Goal: Task Accomplishment & Management: Manage account settings

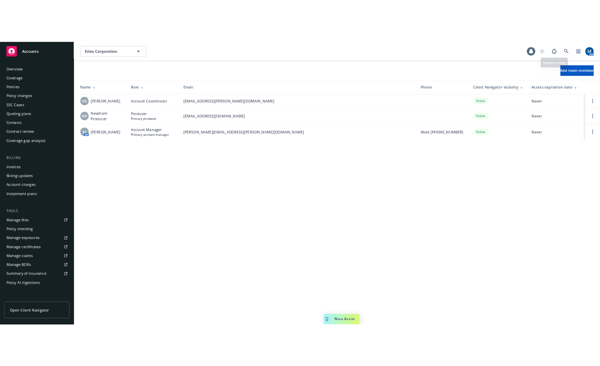
scroll to position [101, 0]
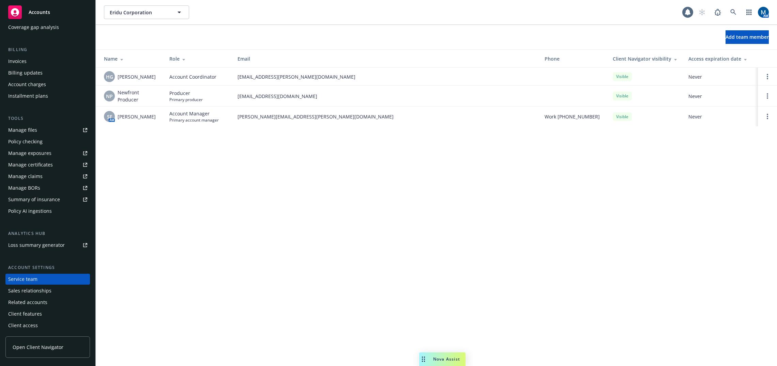
click at [38, 13] on span "Accounts" at bounding box center [39, 12] width 21 height 5
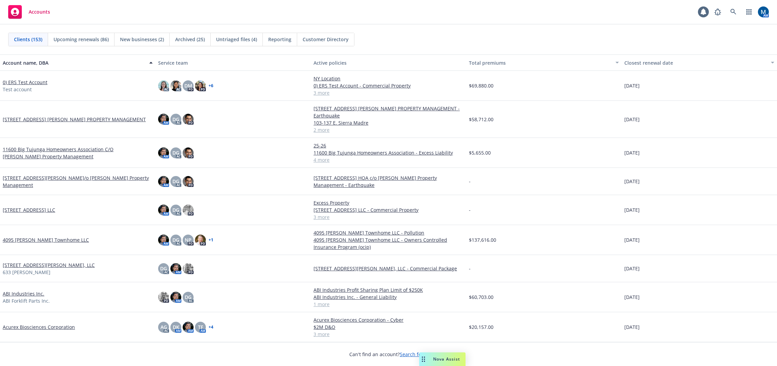
click at [360, 14] on div "Accounts 1 AM" at bounding box center [388, 12] width 777 height 25
click at [731, 11] on icon at bounding box center [733, 12] width 6 height 6
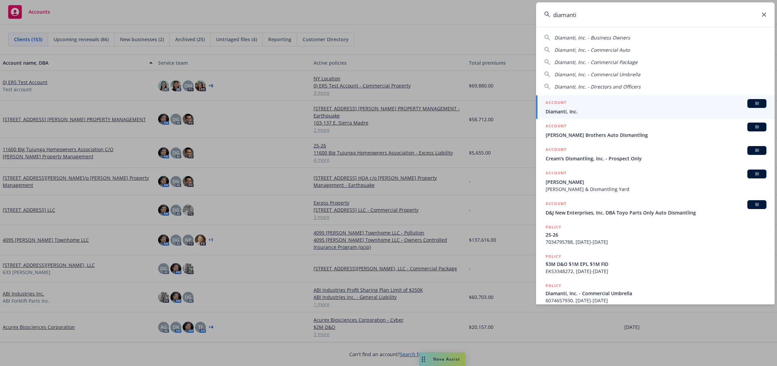
type input "diamanti"
click at [564, 109] on span "Diamanti, Inc." at bounding box center [656, 111] width 221 height 7
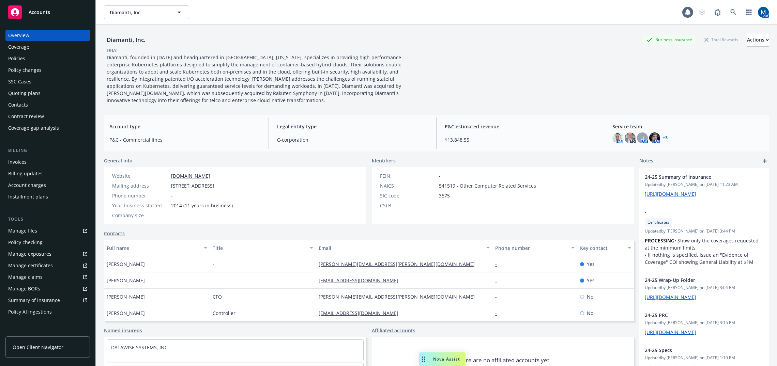
click at [57, 57] on div "Policies" at bounding box center [47, 58] width 79 height 11
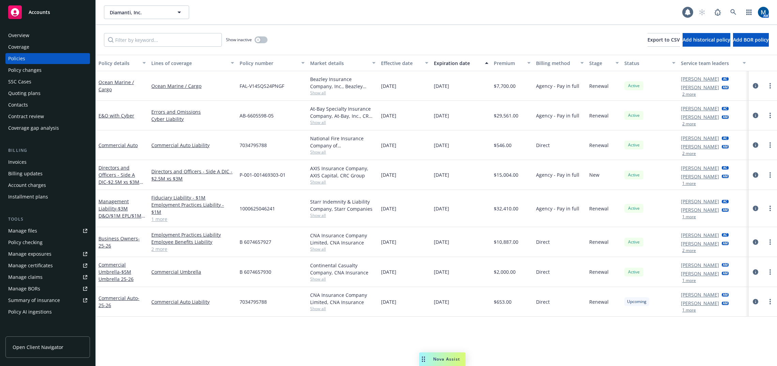
click at [506, 341] on div "Policy details Lines of coverage Policy number Market details Effective date Ex…" at bounding box center [436, 210] width 681 height 311
click at [47, 93] on div "Quoting plans" at bounding box center [47, 93] width 79 height 11
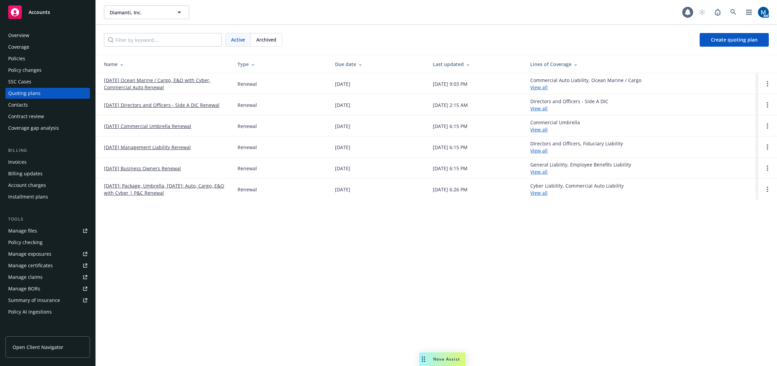
click at [53, 61] on div "Policies" at bounding box center [47, 58] width 79 height 11
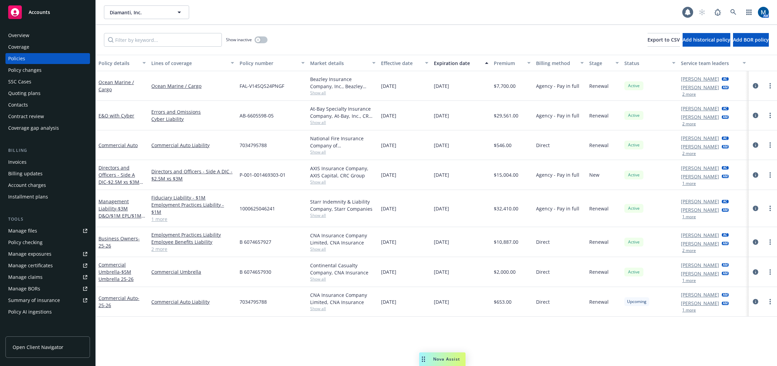
click at [490, 339] on div "Policy details Lines of coverage Policy number Market details Effective date Ex…" at bounding box center [436, 210] width 681 height 311
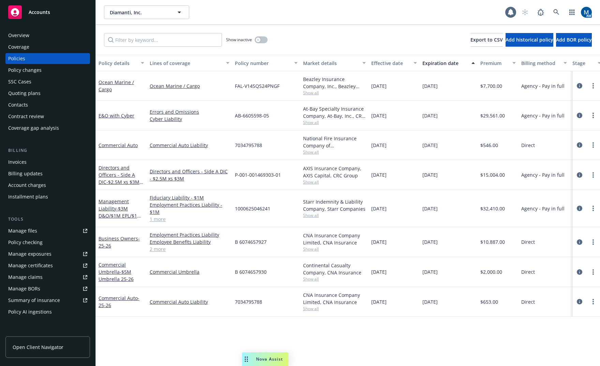
click at [265, 33] on div "Show inactive" at bounding box center [247, 40] width 42 height 14
click at [39, 12] on span "Accounts" at bounding box center [39, 12] width 21 height 5
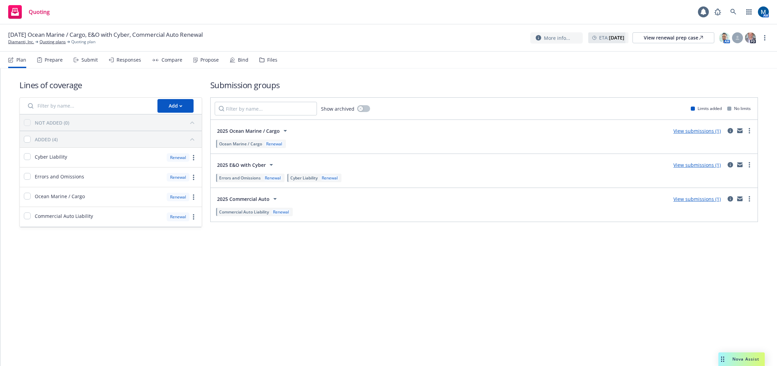
click at [80, 61] on div "Submit" at bounding box center [86, 60] width 24 height 16
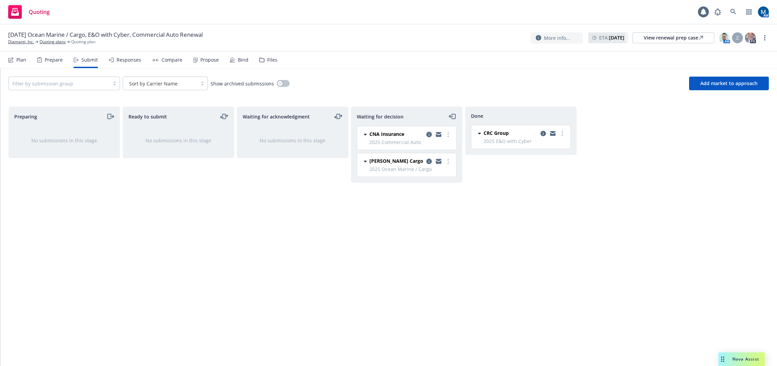
click at [440, 162] on icon "copy logging email" at bounding box center [438, 162] width 5 height 3
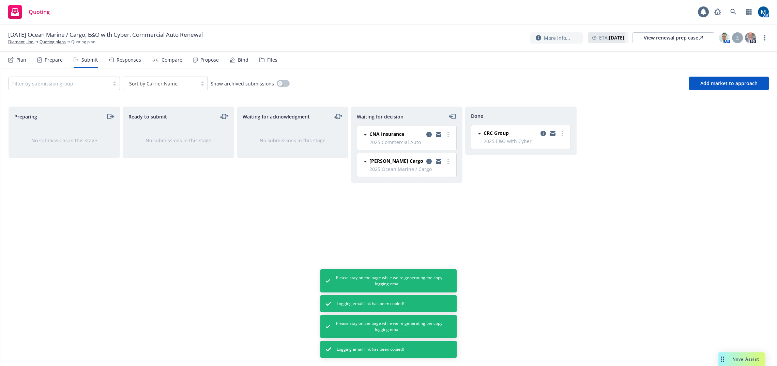
click at [203, 62] on div "Propose" at bounding box center [209, 59] width 18 height 5
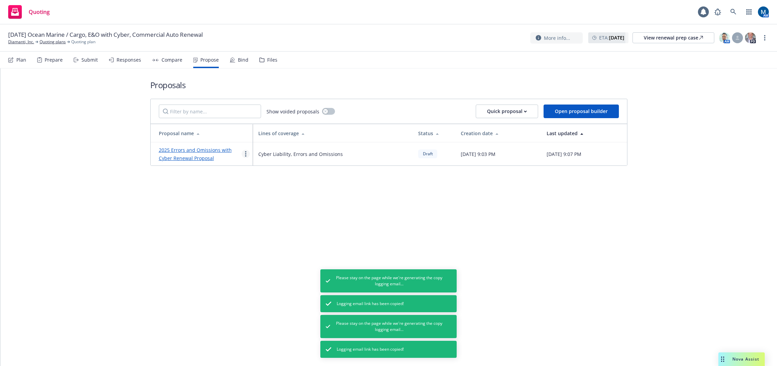
click at [243, 152] on link "more" at bounding box center [246, 154] width 8 height 8
click at [273, 224] on span "See client view" at bounding box center [267, 225] width 50 height 6
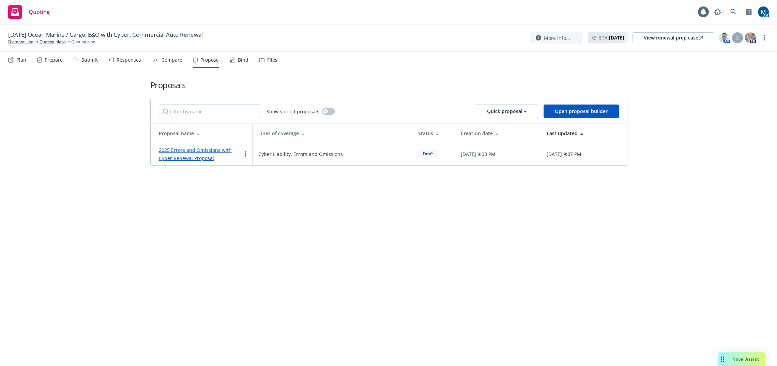
drag, startPoint x: 313, startPoint y: 231, endPoint x: 310, endPoint y: 212, distance: 18.9
click at [313, 231] on div "Proposals Show voided proposals Quick proposal Open proposal builder Proposal n…" at bounding box center [388, 217] width 777 height 298
click at [111, 62] on icon at bounding box center [111, 60] width 5 height 5
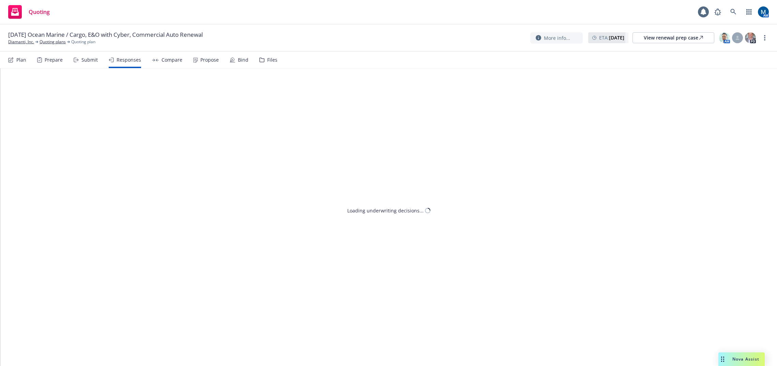
click at [96, 61] on div "Submit" at bounding box center [89, 59] width 16 height 5
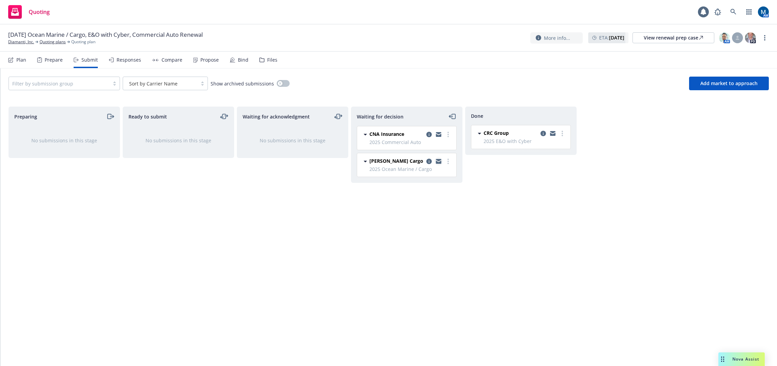
click at [439, 161] on icon "copy logging email" at bounding box center [438, 160] width 5 height 2
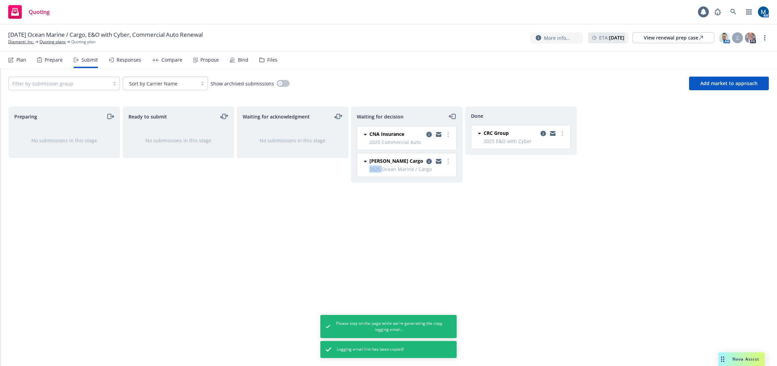
click at [439, 160] on icon "copy logging email" at bounding box center [438, 160] width 5 height 2
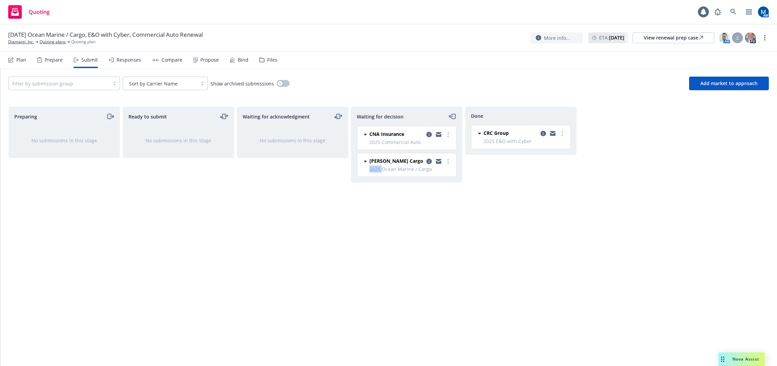
drag, startPoint x: 311, startPoint y: 58, endPoint x: 234, endPoint y: 1, distance: 95.8
click at [311, 58] on nav "Plan Prepare Submit Responses Compare Propose Bind Files" at bounding box center [388, 60] width 761 height 16
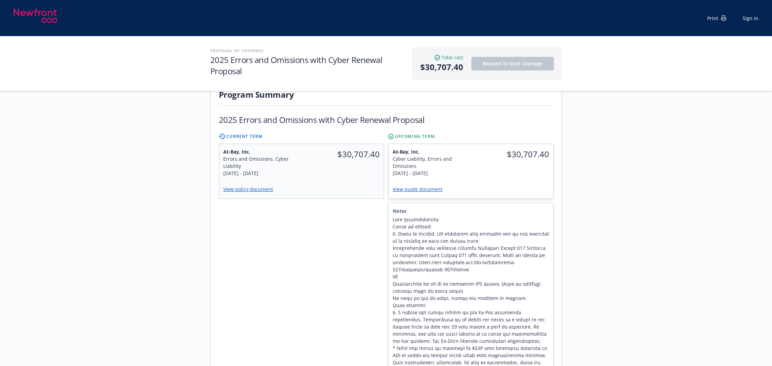
scroll to position [170, 0]
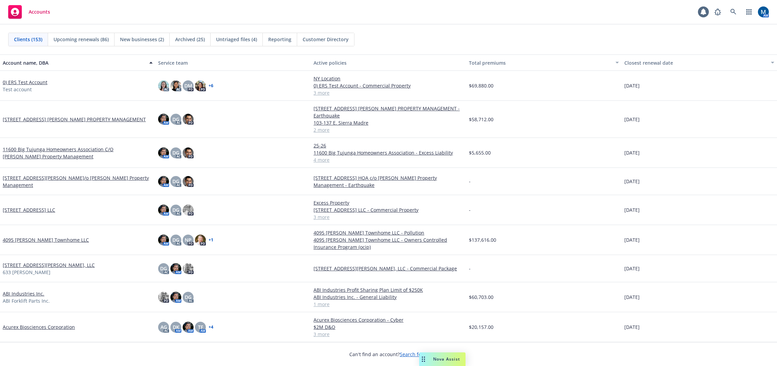
click at [366, 20] on div "Accounts 1 AM" at bounding box center [388, 12] width 777 height 25
click at [736, 12] on link at bounding box center [734, 12] width 14 height 14
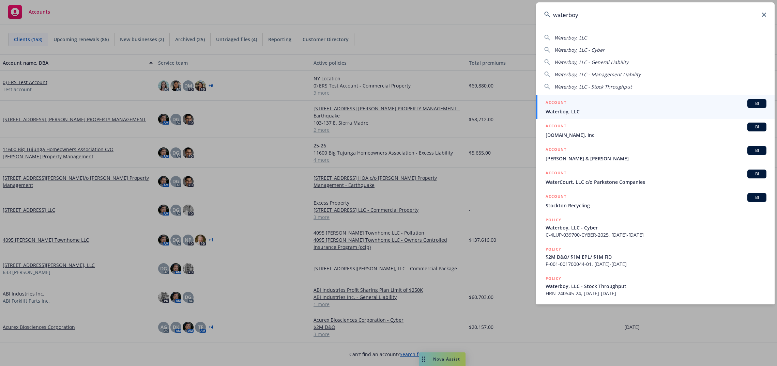
type input "waterboy"
click at [588, 105] on div "ACCOUNT BI" at bounding box center [656, 103] width 221 height 9
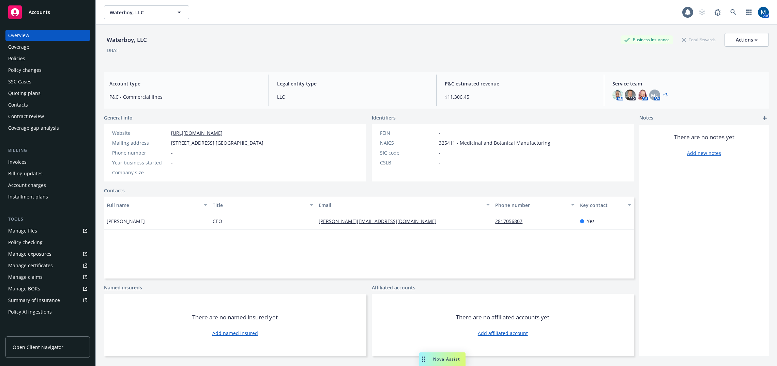
click at [56, 61] on div "Policies" at bounding box center [47, 58] width 79 height 11
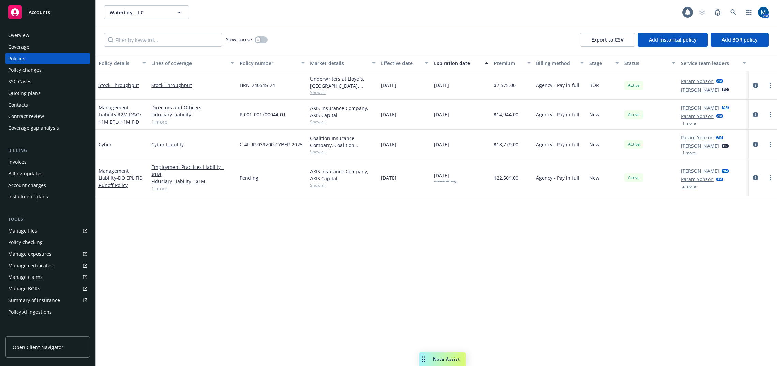
click at [310, 295] on div "Policy details Lines of coverage Policy number Market details Effective date Ex…" at bounding box center [436, 210] width 681 height 311
click at [41, 88] on div "Quoting plans" at bounding box center [47, 93] width 79 height 11
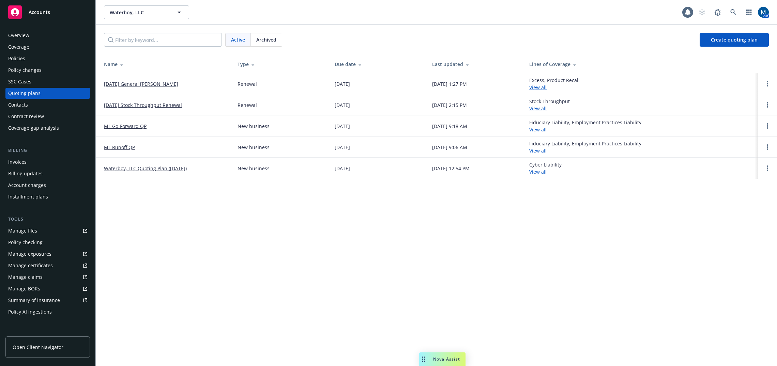
click at [21, 58] on div "Policies" at bounding box center [16, 58] width 17 height 11
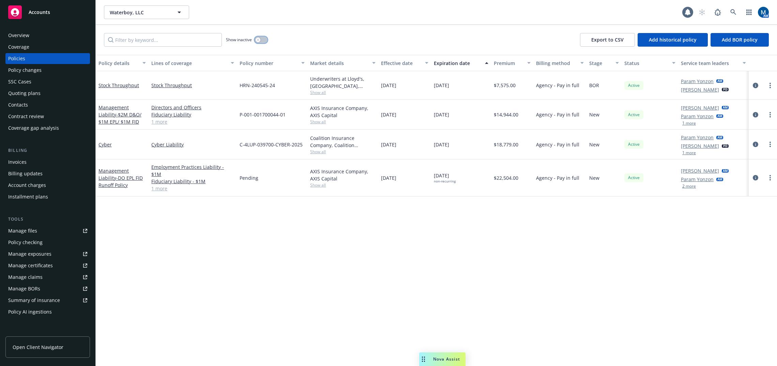
click at [259, 40] on icon "button" at bounding box center [258, 40] width 3 height 3
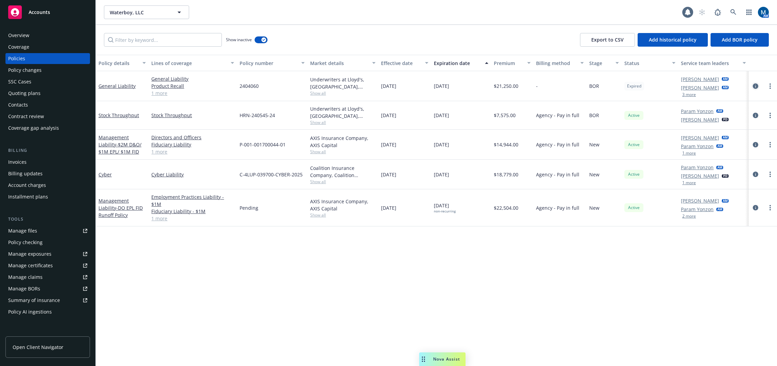
click at [759, 85] on link "circleInformation" at bounding box center [755, 86] width 8 height 8
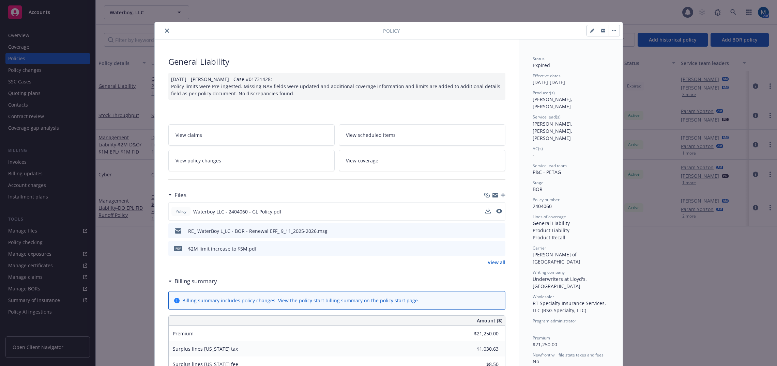
click at [500, 210] on div "Policy Waterboy LLC - 2404060 - GL Policy.pdf" at bounding box center [336, 211] width 337 height 18
click at [499, 210] on icon "preview file" at bounding box center [498, 211] width 6 height 5
click at [165, 29] on icon "close" at bounding box center [167, 31] width 4 height 4
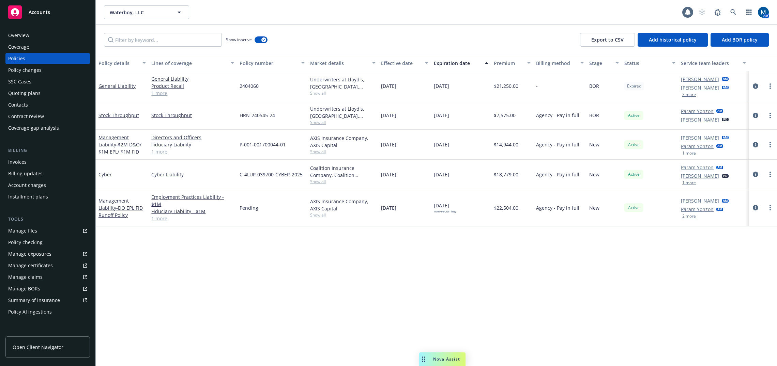
click at [32, 228] on div "Manage files" at bounding box center [22, 231] width 29 height 11
click at [758, 87] on icon "circleInformation" at bounding box center [755, 85] width 5 height 5
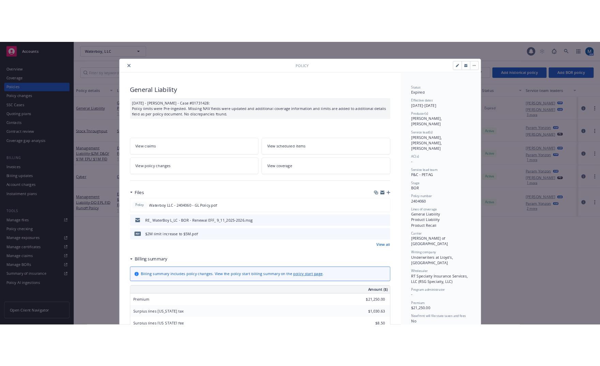
scroll to position [20, 0]
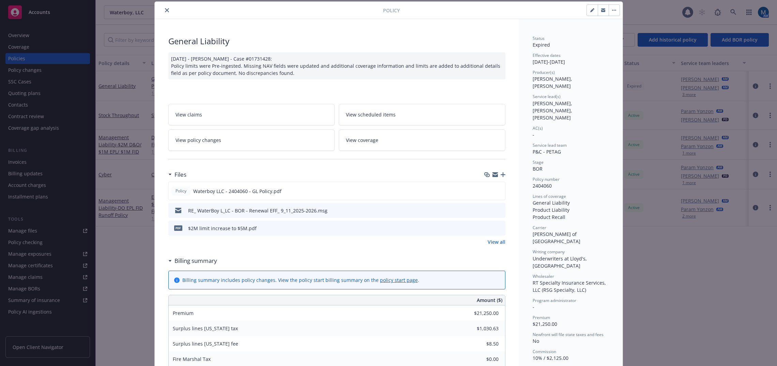
click at [497, 228] on icon "preview file" at bounding box center [499, 228] width 6 height 5
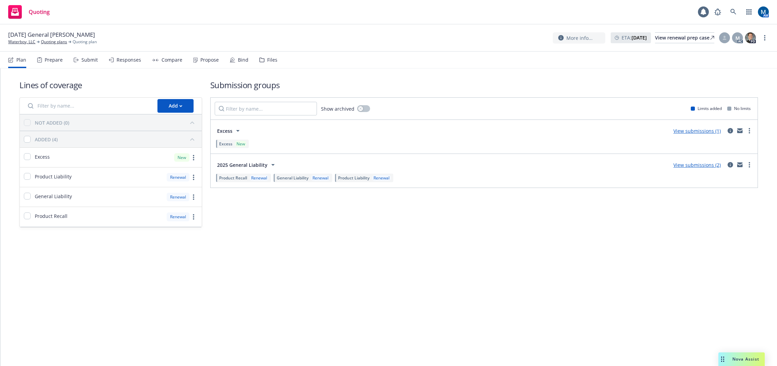
click at [127, 62] on div "Responses" at bounding box center [129, 59] width 25 height 5
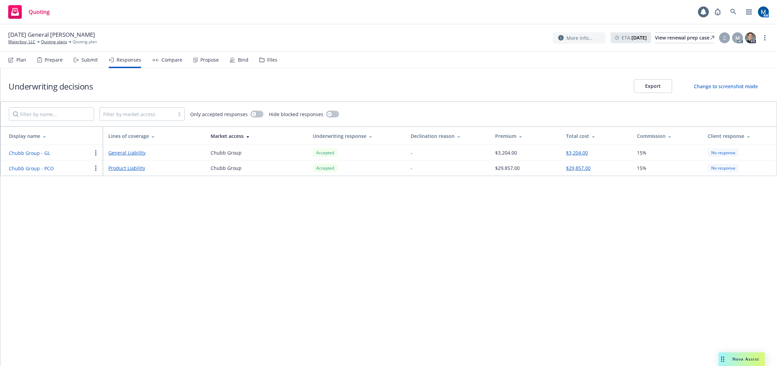
click at [35, 173] on td "Chubb Group - PCO" at bounding box center [52, 168] width 102 height 15
click at [35, 169] on button "Chubb Group - PCO" at bounding box center [31, 168] width 45 height 7
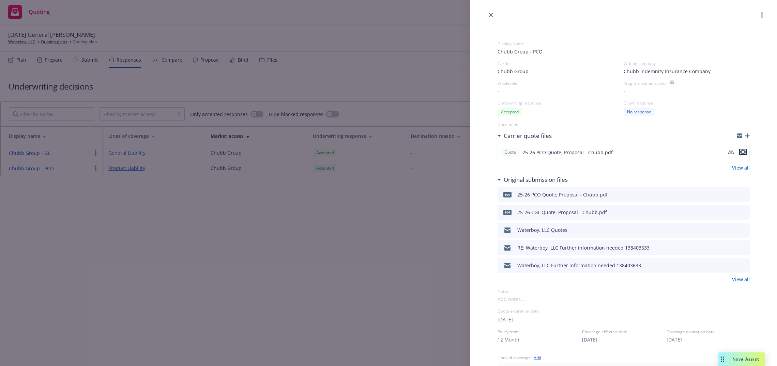
click at [740, 152] on icon "preview file" at bounding box center [743, 152] width 6 height 5
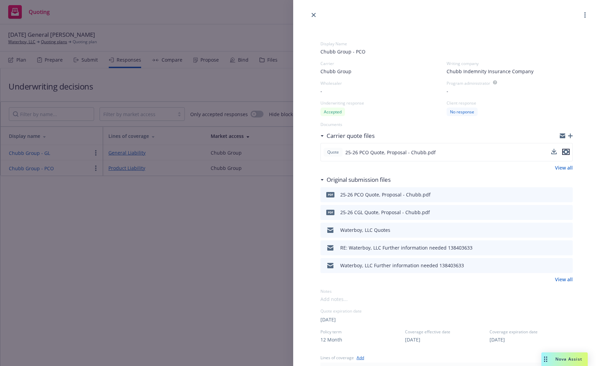
click at [563, 150] on icon "preview file" at bounding box center [566, 152] width 6 height 5
click at [262, 222] on div "Display Name Chubb Group - PCO Carrier Chubb Group Writing company Chubb Indemn…" at bounding box center [300, 183] width 600 height 366
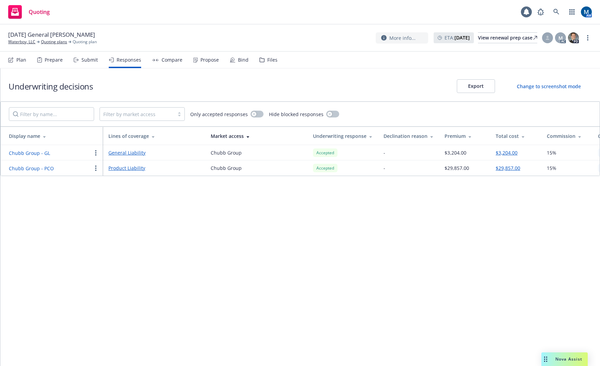
click at [84, 58] on div "Submit" at bounding box center [89, 59] width 16 height 5
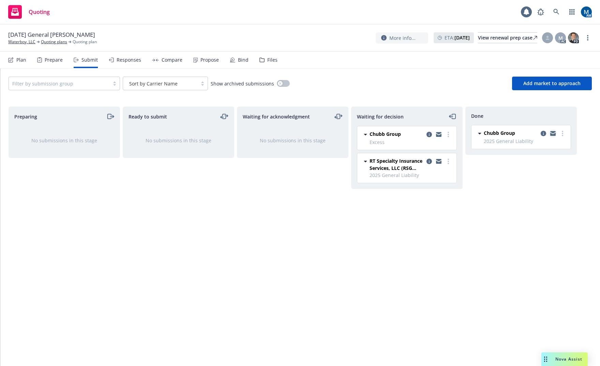
click at [551, 135] on icon "copy logging email" at bounding box center [552, 134] width 5 height 3
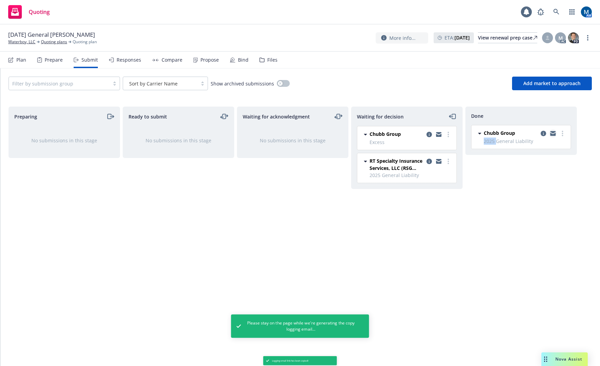
click at [551, 135] on icon "copy logging email" at bounding box center [552, 134] width 5 height 3
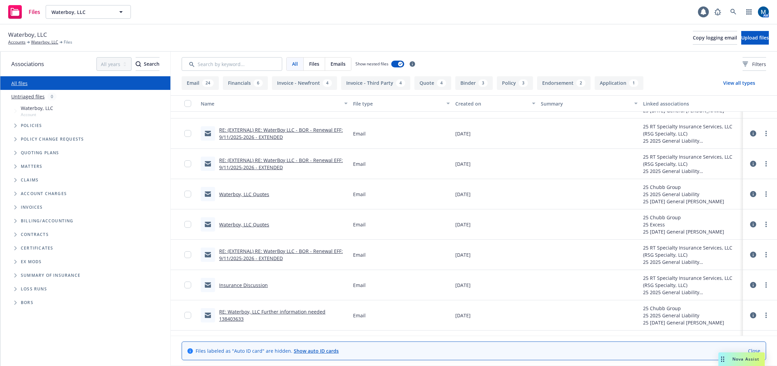
scroll to position [170, 0]
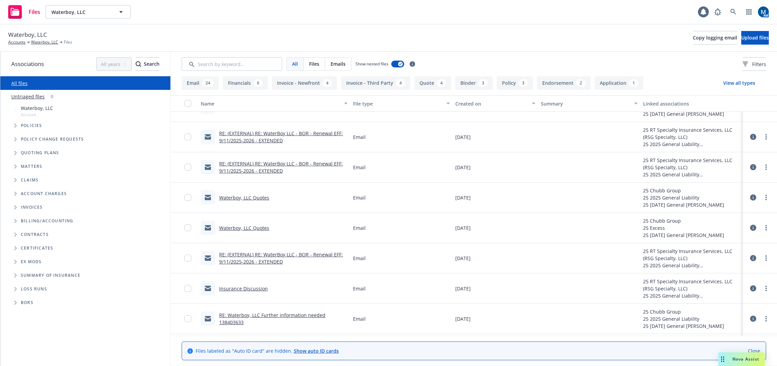
click at [244, 199] on link "Waterboy, LLC Quotes" at bounding box center [244, 198] width 50 height 6
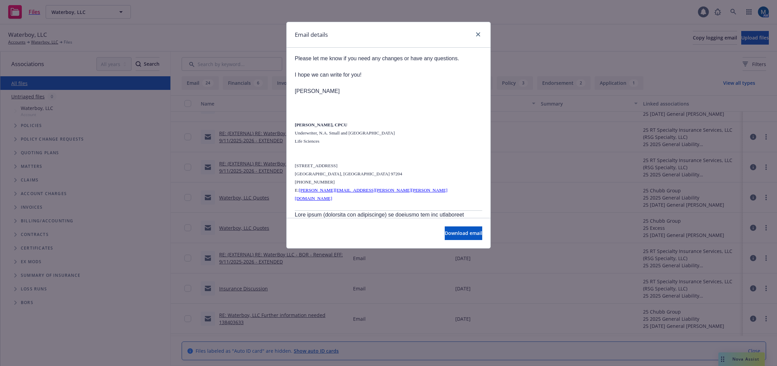
scroll to position [583, 0]
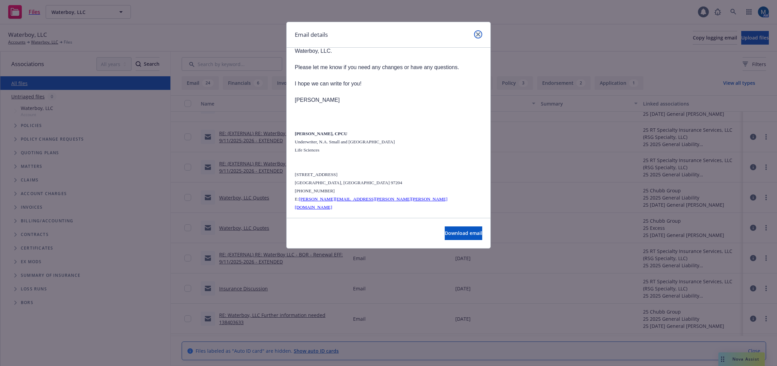
click at [480, 33] on icon "close" at bounding box center [478, 34] width 4 height 4
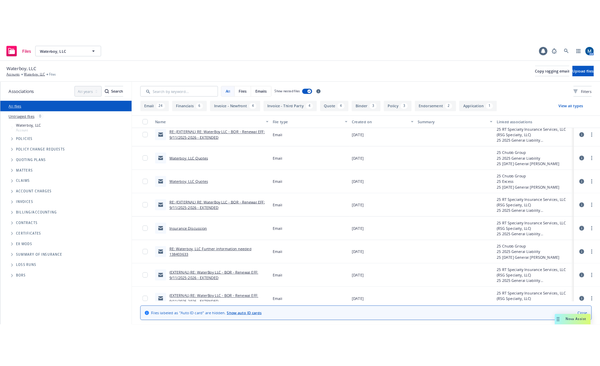
scroll to position [204, 0]
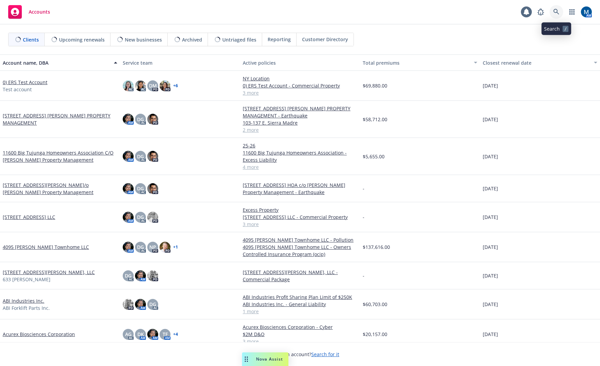
click at [555, 14] on icon at bounding box center [556, 12] width 6 height 6
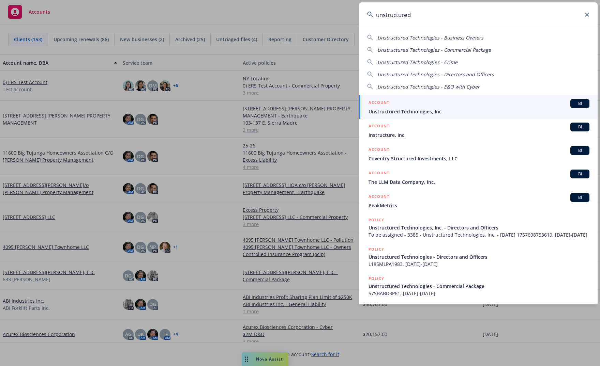
type input "unstructured"
click at [434, 110] on span "Unstructured Technologies, Inc." at bounding box center [478, 111] width 221 height 7
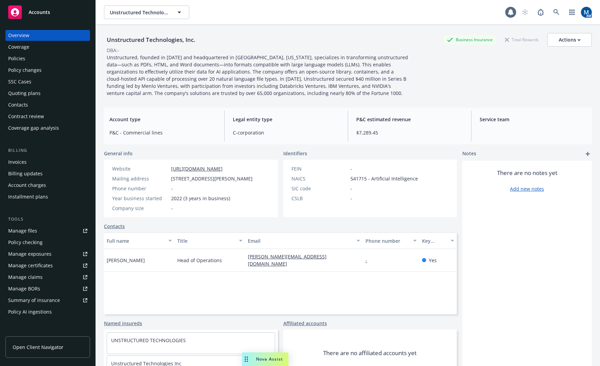
click at [33, 60] on div "Policies" at bounding box center [47, 58] width 79 height 11
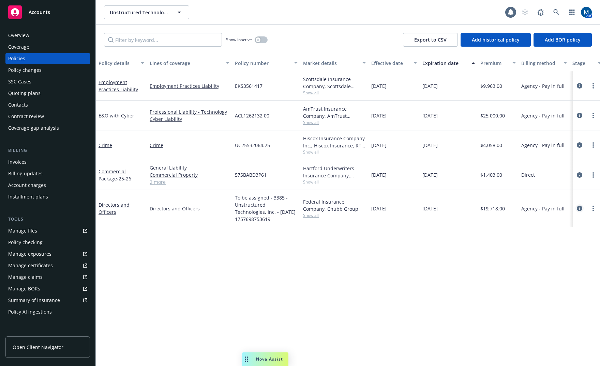
click at [579, 208] on icon "circleInformation" at bounding box center [579, 208] width 5 height 5
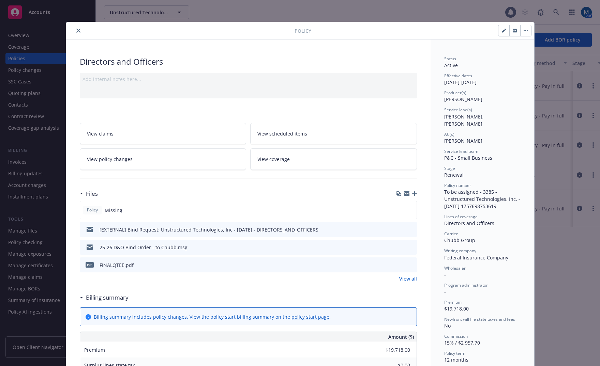
click at [390, 33] on div at bounding box center [421, 31] width 220 height 12
click at [498, 31] on button "button" at bounding box center [503, 30] width 11 height 11
select select "RENEWAL"
select select "12"
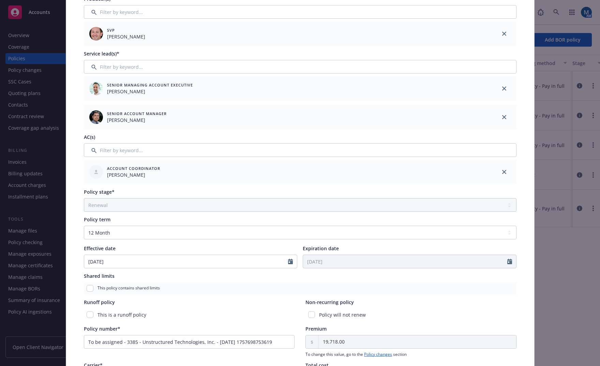
scroll to position [102, 0]
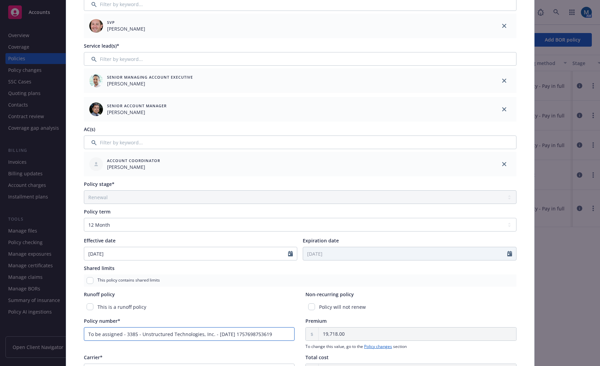
click at [124, 331] on input "To be assigned - 3385 - Unstructured Technologies, Inc. - 09/12/2025 1757698753…" at bounding box center [189, 334] width 211 height 14
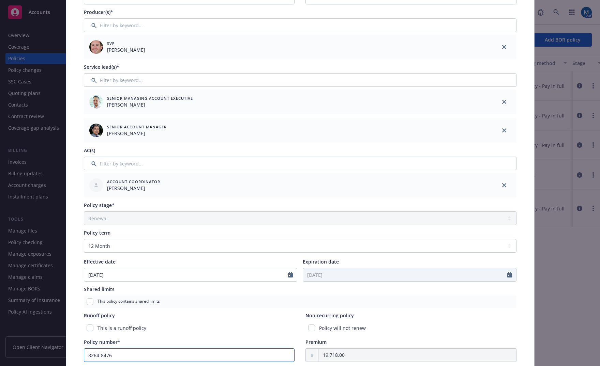
scroll to position [0, 0]
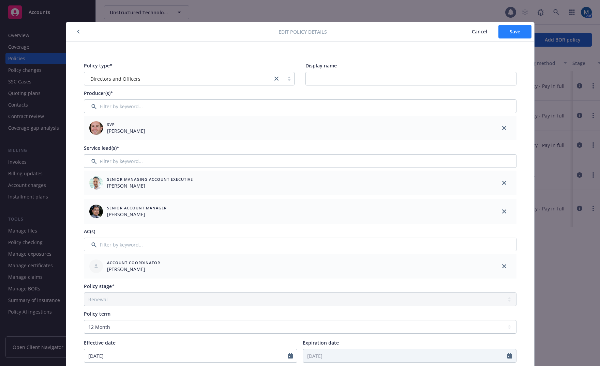
type input "8264-8476"
click at [512, 32] on span "Save" at bounding box center [514, 31] width 11 height 6
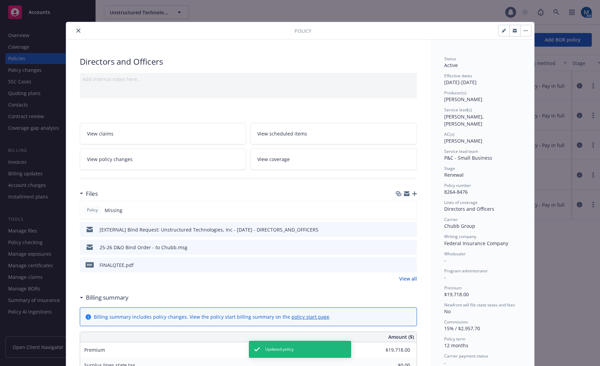
click at [413, 194] on icon "button" at bounding box center [414, 194] width 5 height 5
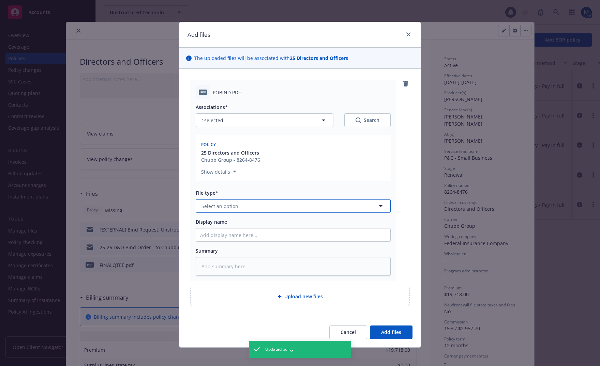
click at [265, 203] on button "Select an option" at bounding box center [293, 206] width 195 height 14
type input "bind"
click at [246, 220] on div "Binder" at bounding box center [293, 225] width 194 height 18
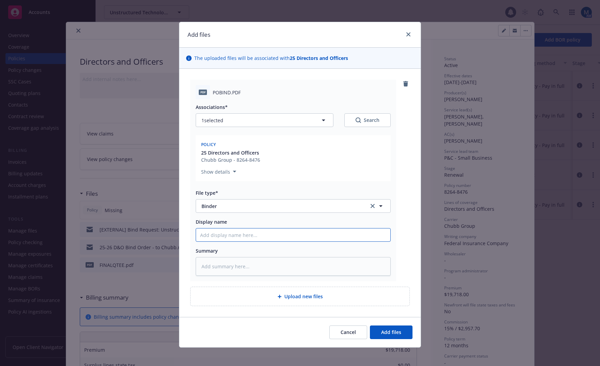
click at [220, 232] on input "Display name" at bounding box center [293, 235] width 194 height 13
type textarea "x"
type input "2"
type textarea "x"
type input "25"
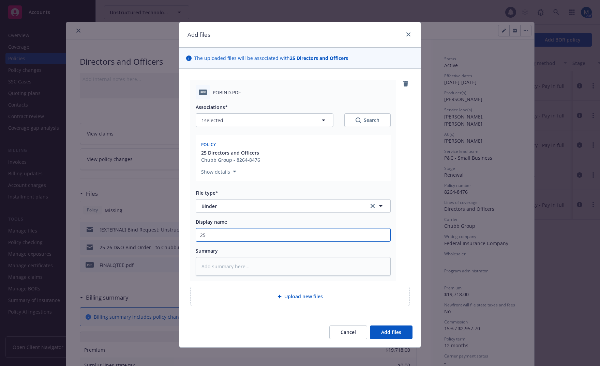
type textarea "x"
type input "25-"
type textarea "x"
type input "25-2"
type textarea "x"
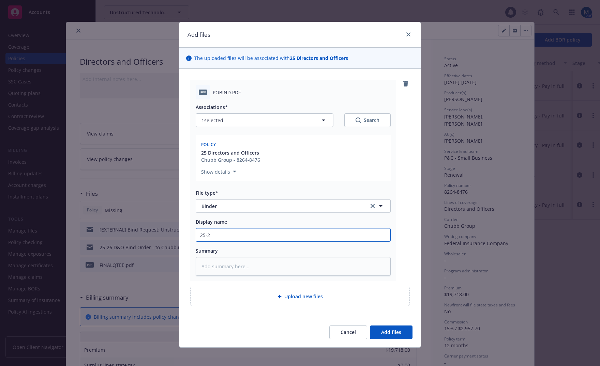
type input "25-26"
type textarea "x"
type input "25-26"
type textarea "x"
type input "25-26 D"
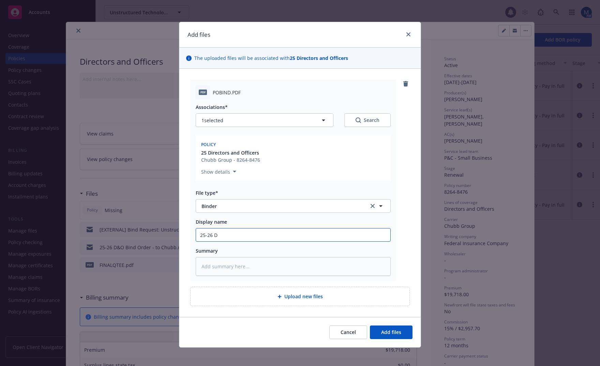
type textarea "x"
type input "25-26 D&"
type textarea "x"
type input "25-26 D&O"
type textarea "x"
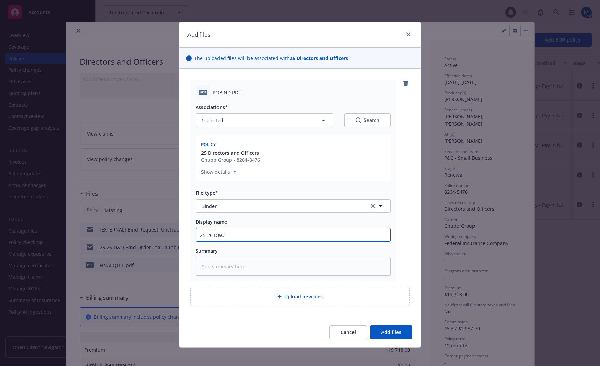
type input "25-26 D&O"
type textarea "x"
type input "25-26 D&O B"
type textarea "x"
type input "25-26 D&O Bi"
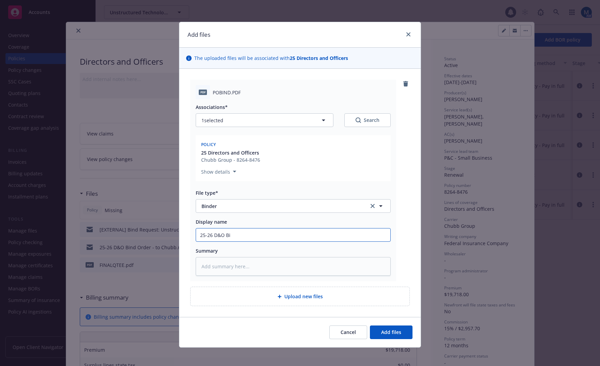
type textarea "x"
type input "25-26 D&O Bin"
type textarea "x"
type input "25-26 D&O Bind"
type textarea "x"
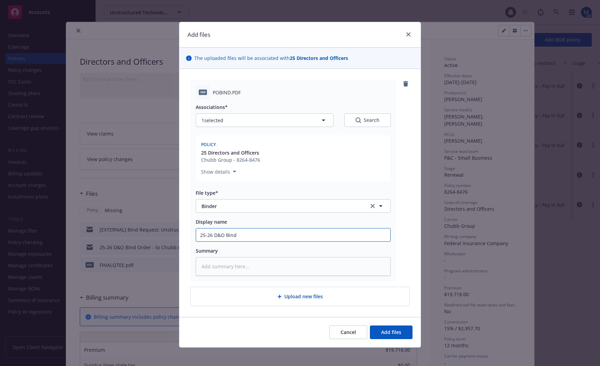
type input "25-26 D&O Binde"
type textarea "x"
type input "25-26 D&O Binder"
click at [379, 328] on button "Add files" at bounding box center [391, 333] width 43 height 14
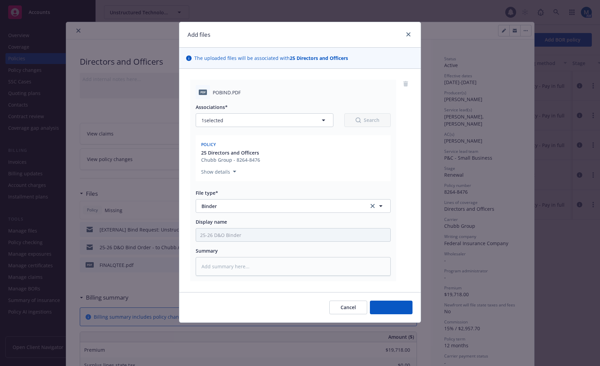
type textarea "x"
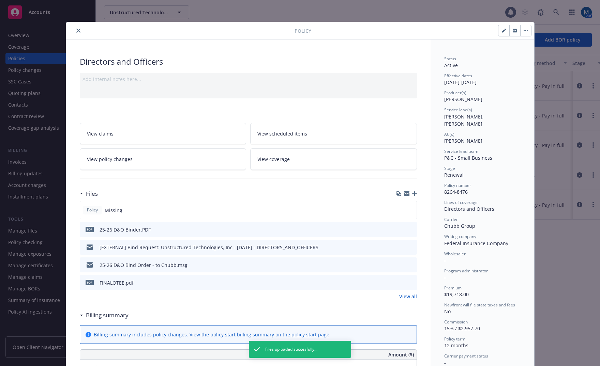
click at [76, 30] on icon "close" at bounding box center [78, 31] width 4 height 4
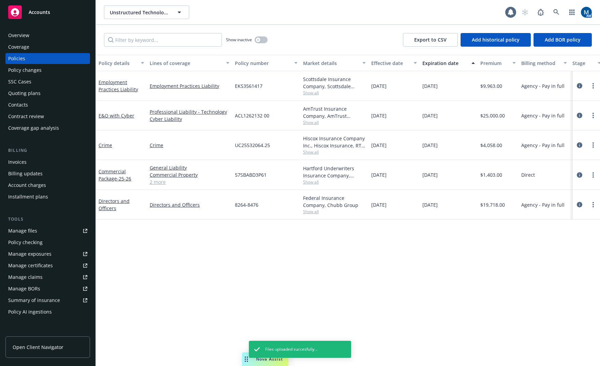
click at [23, 163] on div "Invoices" at bounding box center [17, 162] width 18 height 11
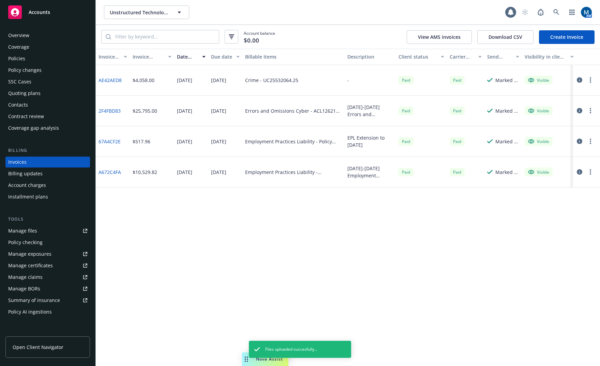
click at [31, 56] on div "Policies" at bounding box center [47, 58] width 79 height 11
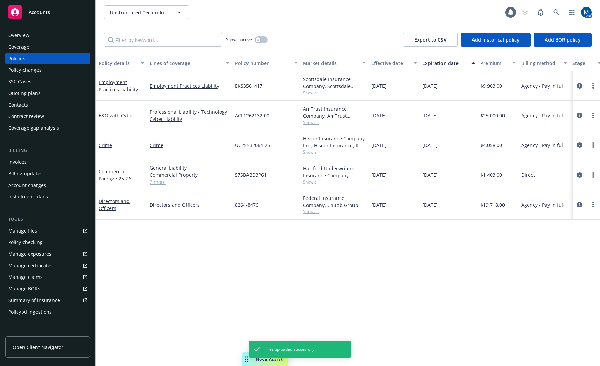
click at [424, 260] on div "Policy details Lines of coverage Policy number Market details Effective date Ex…" at bounding box center [348, 210] width 504 height 311
click at [258, 36] on div "Show inactive" at bounding box center [247, 40] width 42 height 14
click at [258, 38] on div "button" at bounding box center [258, 39] width 5 height 5
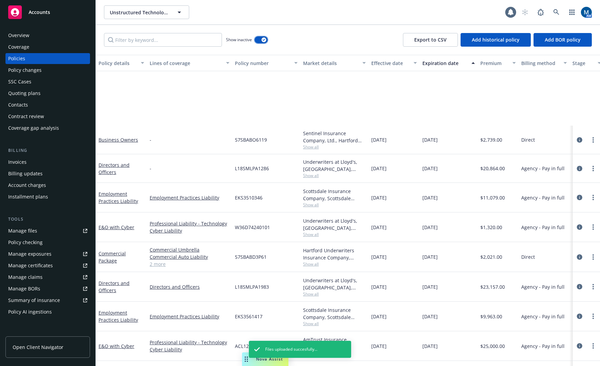
scroll to position [89, 0]
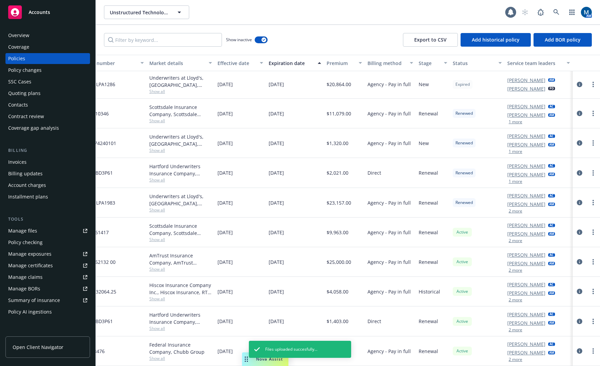
drag, startPoint x: 475, startPoint y: 281, endPoint x: 553, endPoint y: 280, distance: 78.0
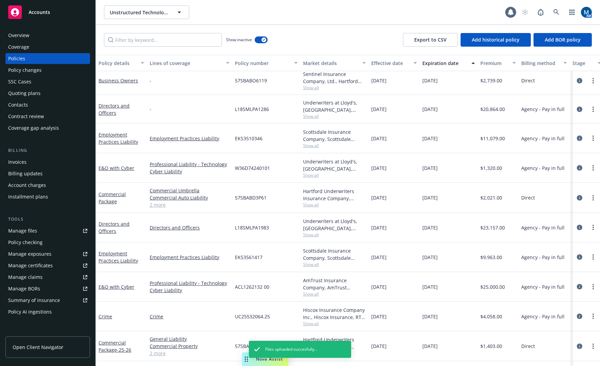
drag, startPoint x: 439, startPoint y: 159, endPoint x: 333, endPoint y: 168, distance: 106.0
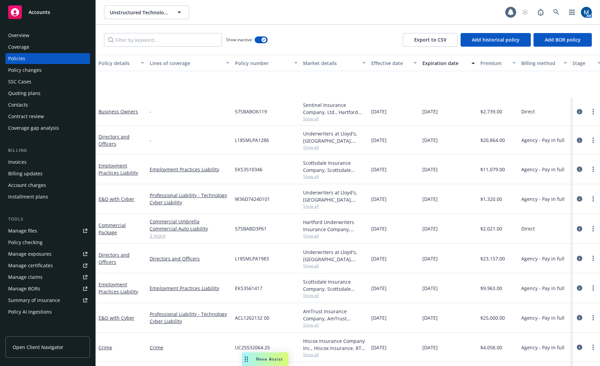
scroll to position [89, 0]
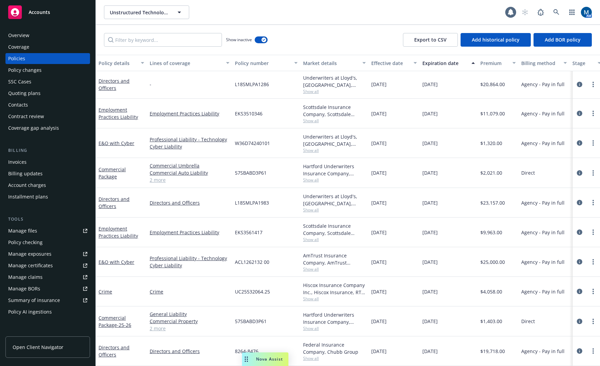
click at [268, 39] on div "Show inactive" at bounding box center [247, 40] width 42 height 14
click at [260, 41] on button "button" at bounding box center [261, 39] width 13 height 7
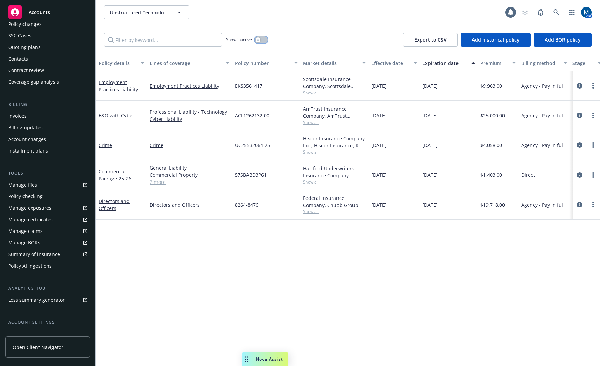
scroll to position [33, 0]
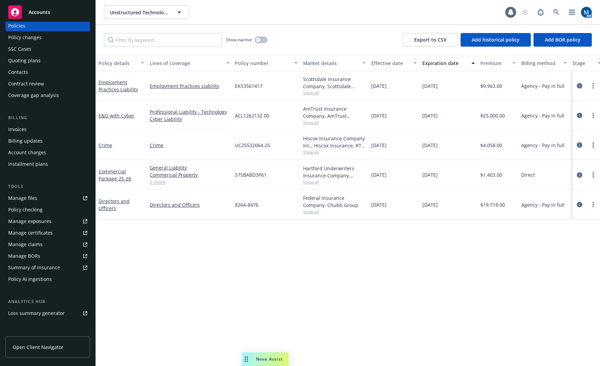
click at [29, 82] on div "Contract review" at bounding box center [26, 83] width 36 height 11
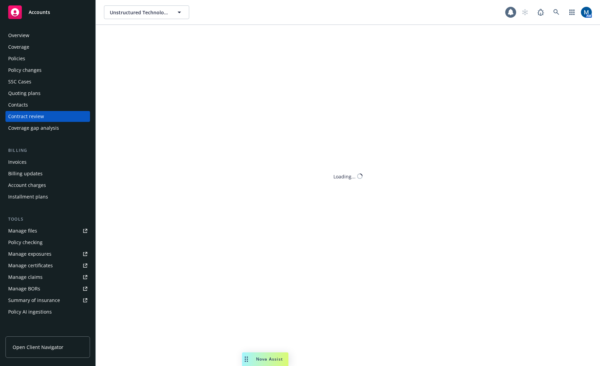
click at [36, 59] on div "Policies" at bounding box center [47, 58] width 79 height 11
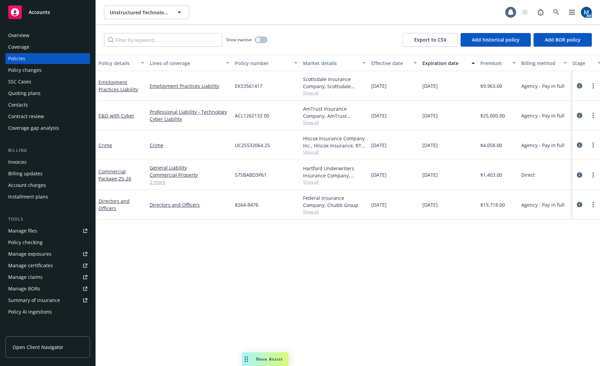
click at [23, 93] on div "Quoting plans" at bounding box center [24, 93] width 32 height 11
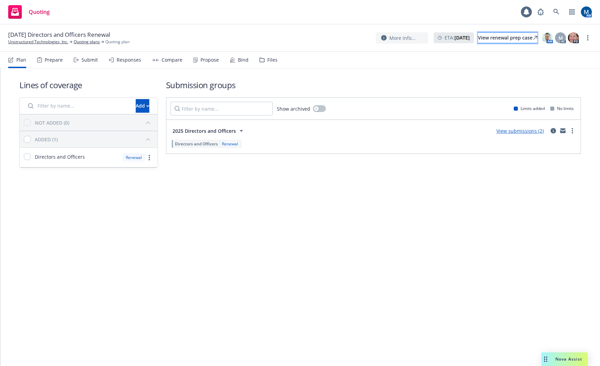
click at [507, 40] on div "View renewal prep case" at bounding box center [507, 38] width 59 height 10
click at [242, 62] on div "Bind" at bounding box center [243, 59] width 11 height 5
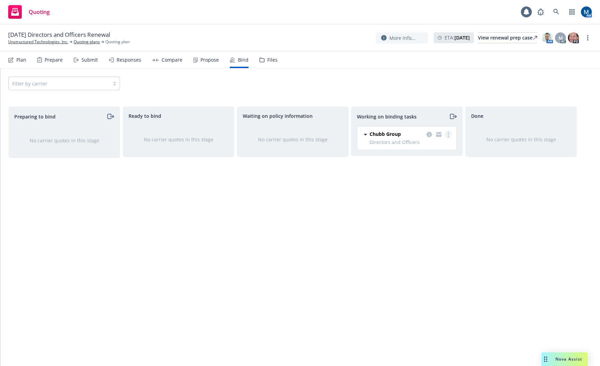
click at [448, 133] on circle "more" at bounding box center [447, 132] width 1 height 1
click at [429, 161] on span "Move to done" at bounding box center [413, 162] width 47 height 6
